Goal: Task Accomplishment & Management: Use online tool/utility

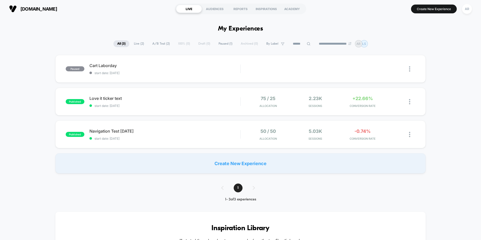
click at [426, 5] on button "Create New Experience" at bounding box center [434, 9] width 46 height 9
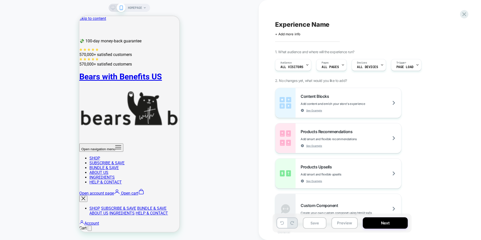
click at [146, 7] on icon at bounding box center [144, 7] width 3 height 3
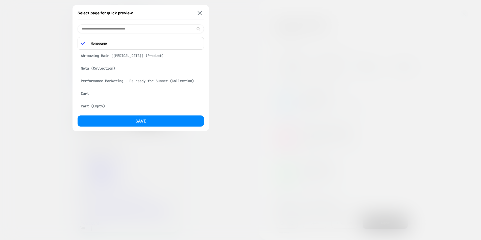
click at [132, 66] on div "Meta (Collection)" at bounding box center [141, 69] width 126 height 10
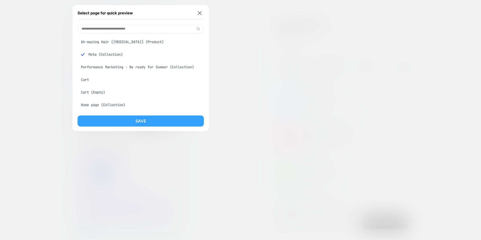
click at [158, 120] on button "Save" at bounding box center [141, 121] width 126 height 11
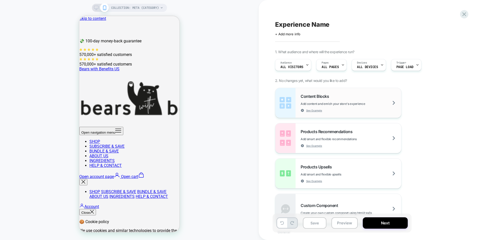
click at [307, 101] on div "Content Blocks Add content and enrich your store's experience See Example" at bounding box center [350, 103] width 100 height 18
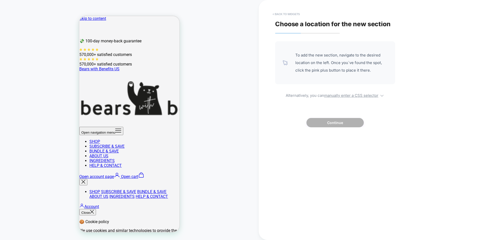
click at [279, 13] on button "< Back to widgets" at bounding box center [286, 14] width 32 height 8
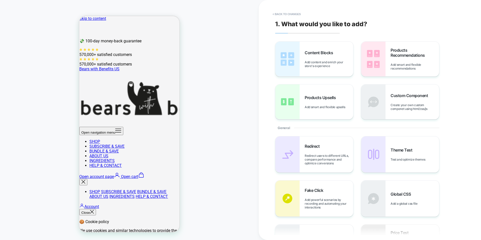
click at [140, 67] on x-header "Bears with Benefits US Open navigation menu SHOP SUBSCRIBE & SAVE BUNDLE & SAVE…" at bounding box center [160, 138] width 162 height 143
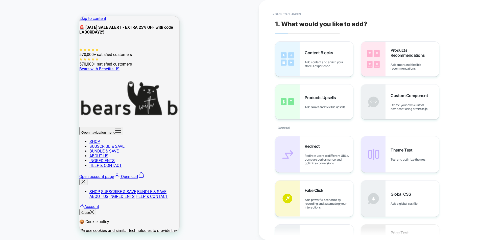
scroll to position [34, 0]
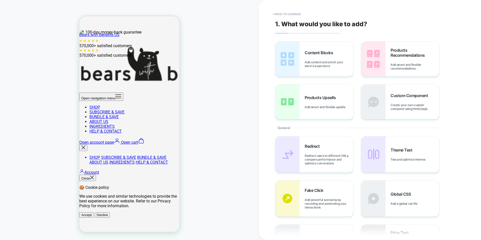
click at [243, 78] on div "COLLECTION: Meta (Category) COLLECTION: Meta (Category)" at bounding box center [129, 120] width 259 height 230
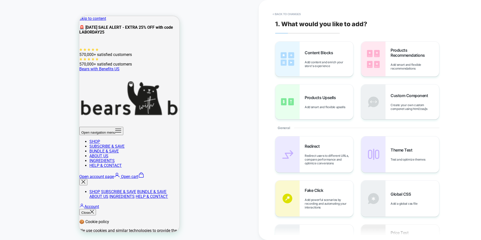
click at [139, 67] on x-header "Bears with Benefits US Open navigation menu SHOP SUBSCRIBE & SAVE BUNDLE & SAVE…" at bounding box center [160, 138] width 162 height 143
click at [249, 81] on div "COLLECTION: Meta (Category) COLLECTION: Meta (Category)" at bounding box center [129, 120] width 259 height 230
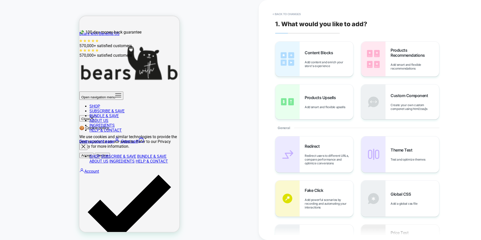
scroll to position [120, 0]
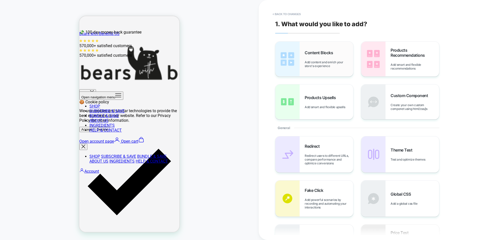
click at [287, 57] on img at bounding box center [287, 59] width 24 height 35
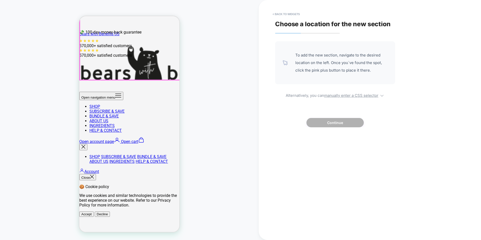
scroll to position [0, 0]
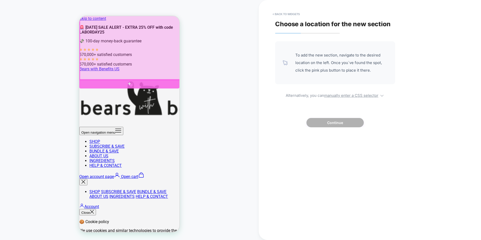
click at [132, 88] on div at bounding box center [129, 83] width 100 height 9
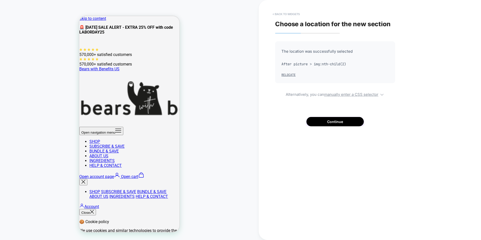
click at [284, 15] on button "< Back to widgets" at bounding box center [286, 14] width 32 height 8
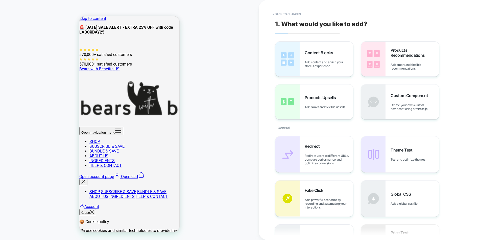
click at [301, 65] on div "Content Blocks Add content and enrich your store's experience" at bounding box center [314, 59] width 78 height 35
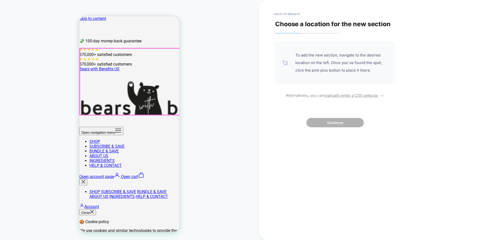
click at [141, 78] on div at bounding box center [130, 81] width 100 height 67
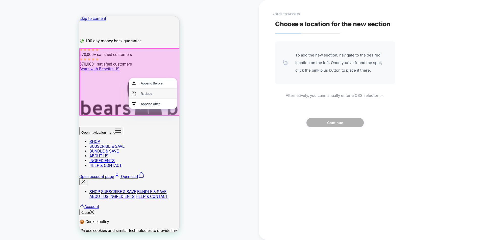
click at [164, 94] on div "Replace" at bounding box center [157, 94] width 33 height 4
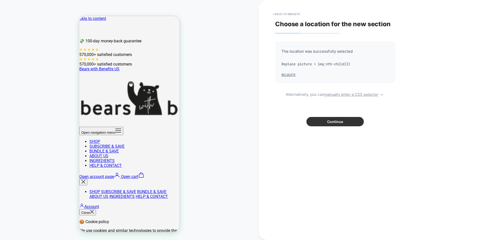
click at [335, 117] on button "Continue" at bounding box center [334, 121] width 57 height 9
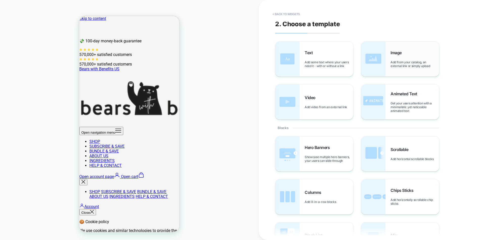
click at [395, 50] on span "Image" at bounding box center [397, 52] width 14 height 5
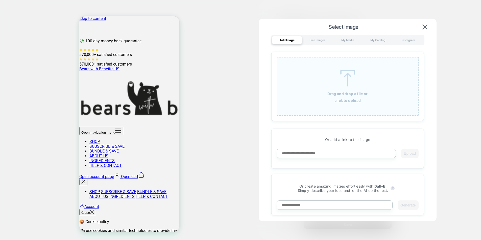
click at [352, 82] on img at bounding box center [347, 78] width 23 height 16
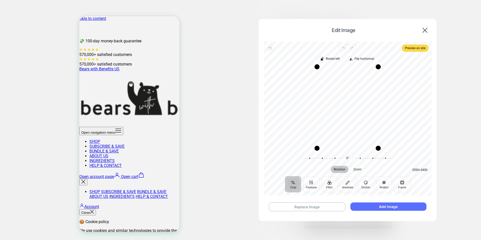
click at [406, 208] on button "Add Image" at bounding box center [388, 207] width 76 height 8
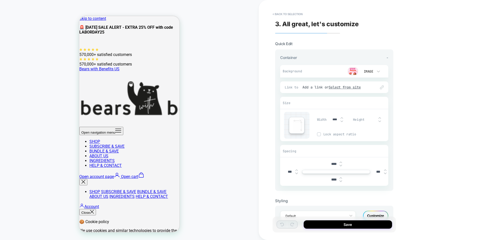
click at [279, 14] on button "< Back to selection" at bounding box center [287, 14] width 35 height 8
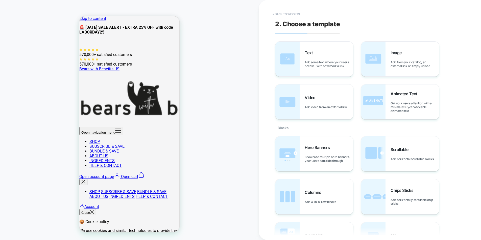
click at [295, 12] on button "< Back to widgets" at bounding box center [286, 14] width 32 height 8
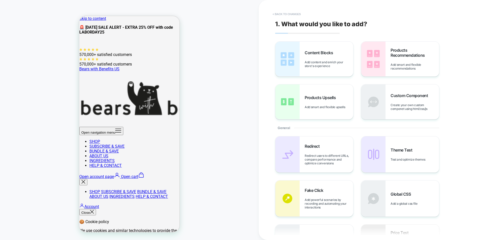
click at [295, 12] on button "< Back to changes" at bounding box center [286, 14] width 33 height 8
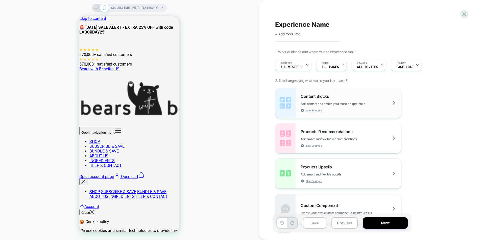
click at [324, 97] on span "Content Blocks" at bounding box center [315, 96] width 31 height 5
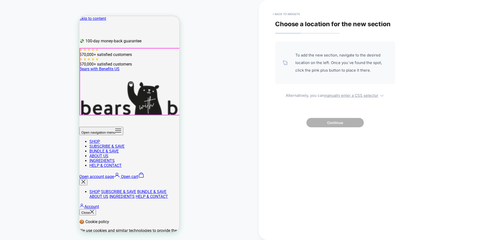
click at [132, 52] on div at bounding box center [130, 81] width 100 height 67
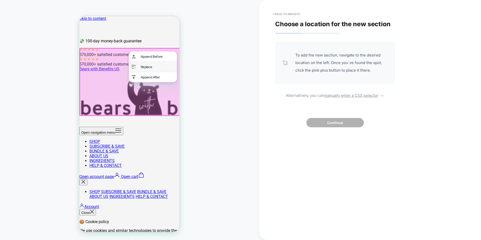
click at [155, 69] on div "Replace" at bounding box center [157, 67] width 33 height 4
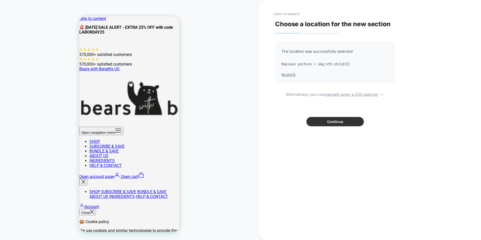
click at [336, 123] on button "Continue" at bounding box center [334, 121] width 57 height 9
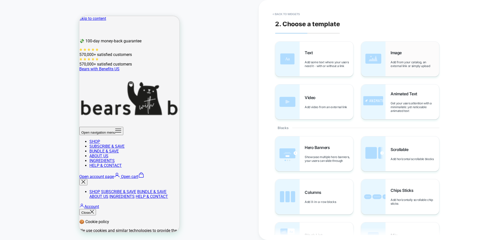
click at [395, 66] on span "Add from your catalog, an external link or simply upload" at bounding box center [414, 64] width 48 height 8
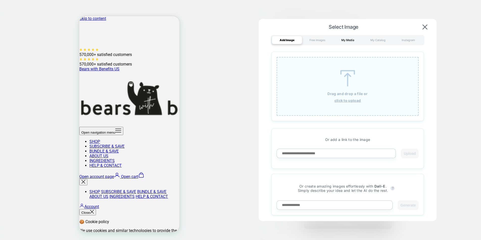
click at [348, 40] on div "My Media" at bounding box center [347, 40] width 30 height 8
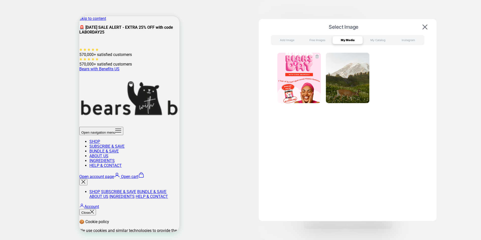
click at [306, 74] on img at bounding box center [298, 78] width 43 height 50
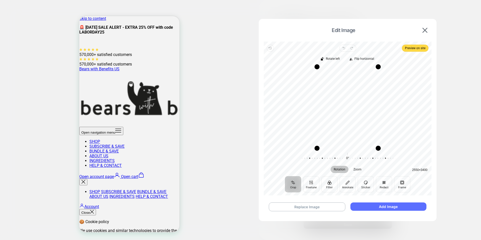
click at [375, 205] on button "Add Image" at bounding box center [388, 207] width 76 height 8
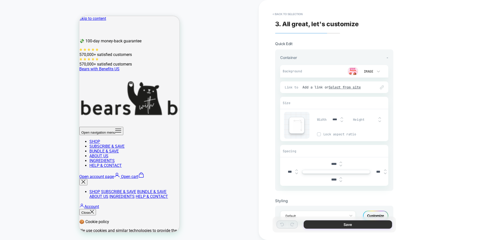
click at [366, 221] on button "Save" at bounding box center [347, 225] width 88 height 8
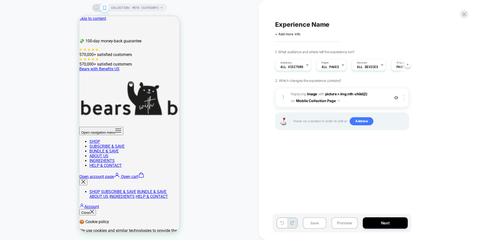
scroll to position [0, 0]
click at [404, 97] on img at bounding box center [403, 98] width 1 height 6
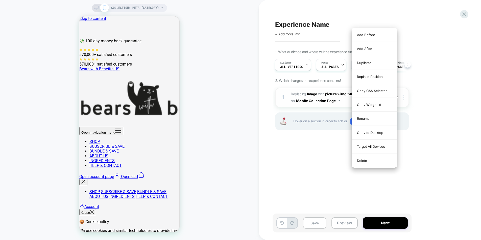
click at [404, 97] on img at bounding box center [403, 98] width 1 height 6
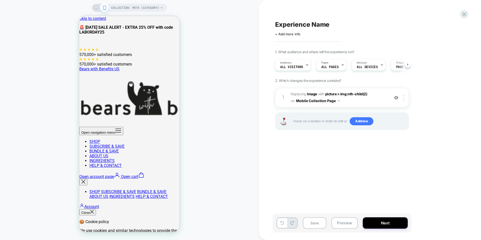
click at [91, 8] on div "COLLECTION: Meta (Category) COLLECTION: Meta (Category)" at bounding box center [129, 120] width 259 height 230
click at [93, 8] on div "COLLECTION: Meta (Category)" at bounding box center [129, 8] width 75 height 8
click at [98, 8] on icon at bounding box center [96, 8] width 5 height 5
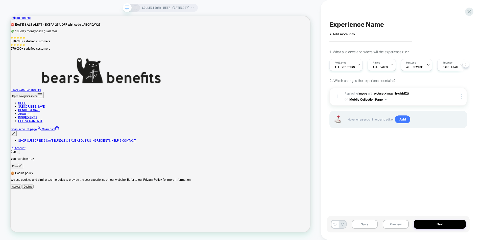
scroll to position [0, 0]
click at [134, 9] on icon at bounding box center [135, 8] width 5 height 5
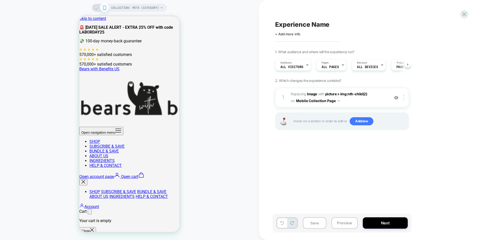
scroll to position [0, 0]
